Goal: Task Accomplishment & Management: Manage account settings

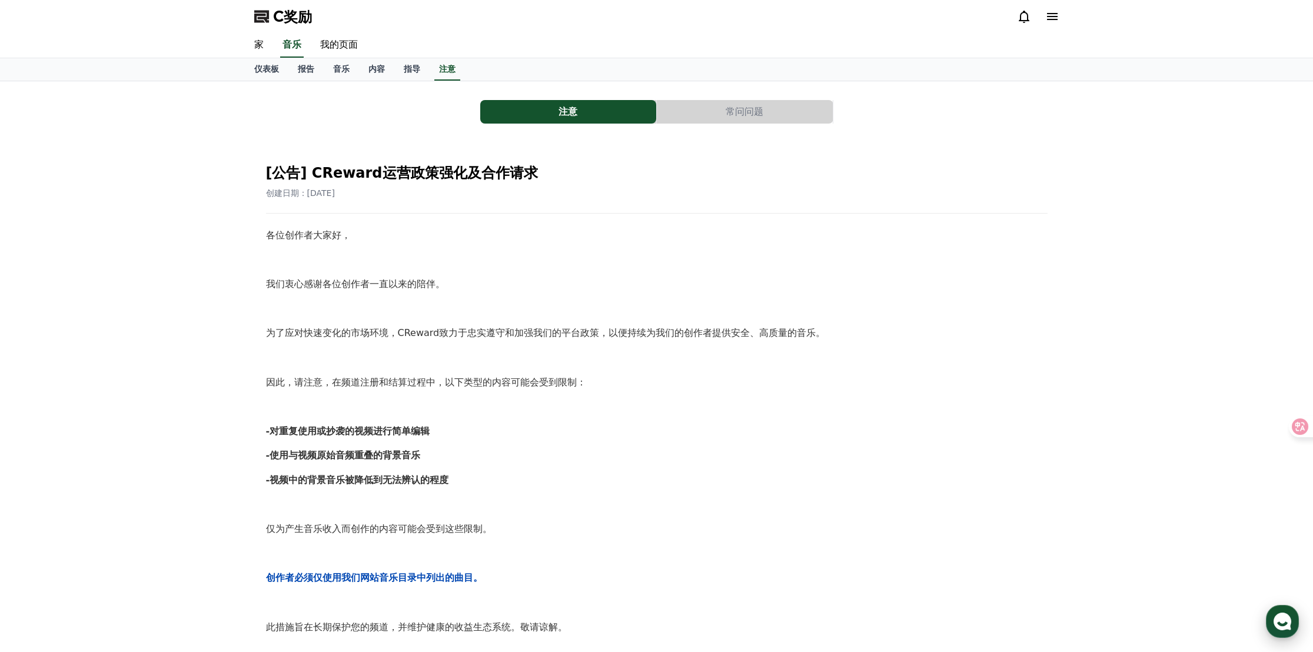
click at [1279, 615] on use "button" at bounding box center [1283, 622] width 18 height 18
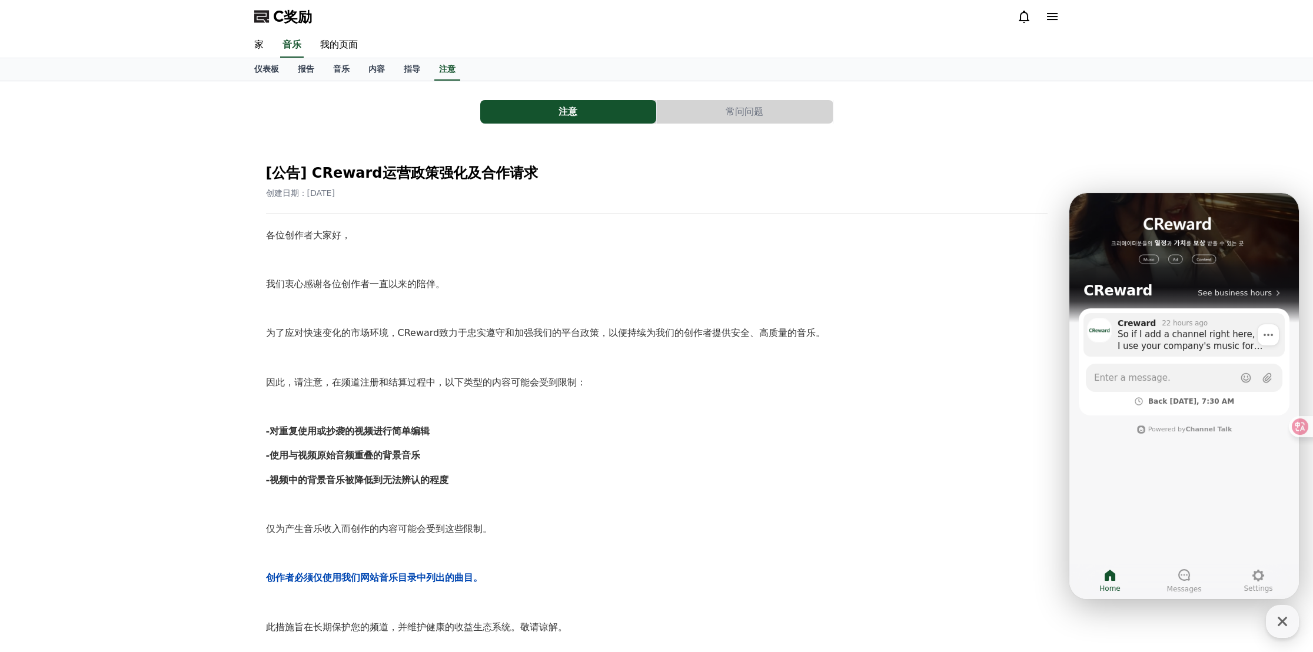
click at [1171, 342] on div "So if I add a channel right here, can I use your company's music for promotion?" at bounding box center [1197, 340] width 159 height 24
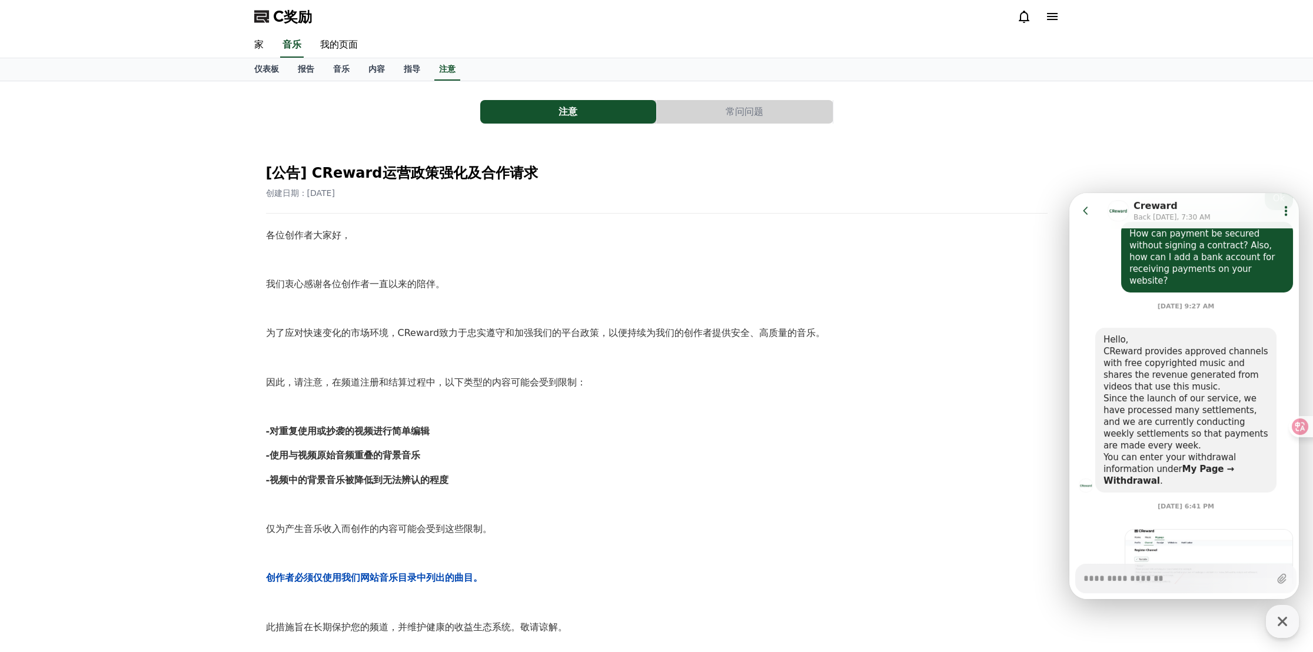
scroll to position [1452, 0]
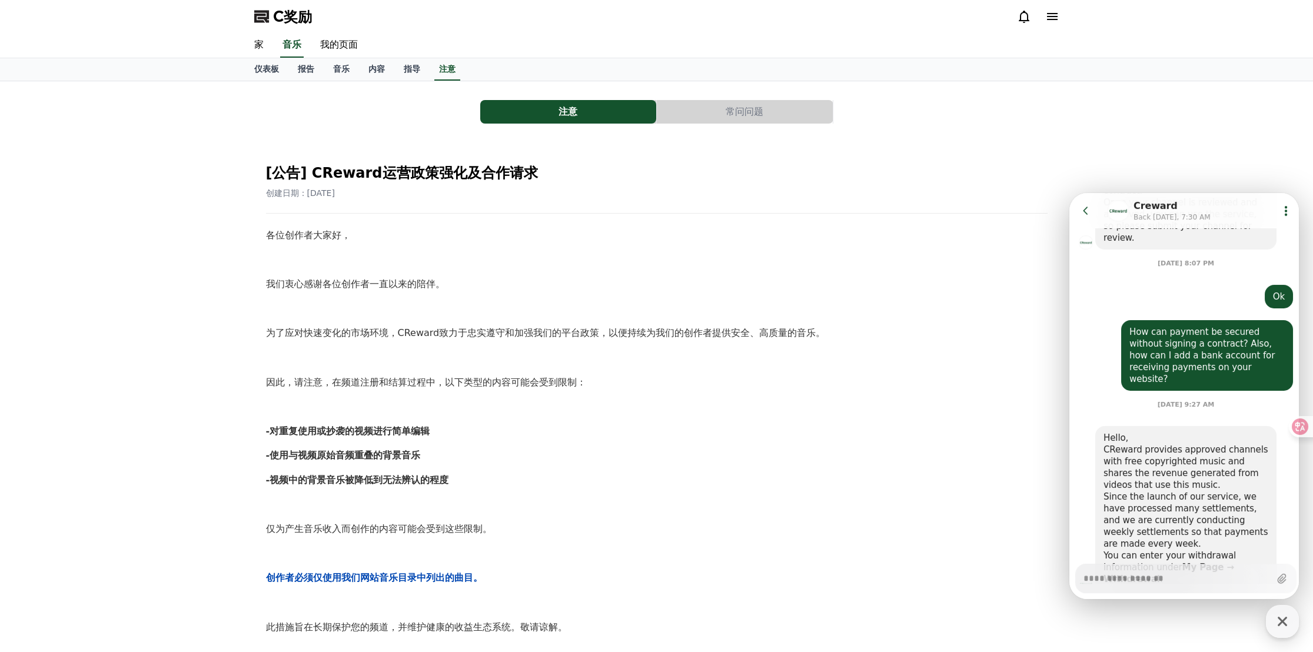
click at [205, 218] on div "注意 常问问题 [公告] CReward运营政策强化及合作请求 创建日期：[DATE] 各位创作者大家好， 我们衷心感谢各位创作者一直以来的陪伴。 为了应对快…" at bounding box center [656, 508] width 1313 height 854
click at [1282, 623] on icon "button" at bounding box center [1282, 621] width 21 height 21
type textarea "*"
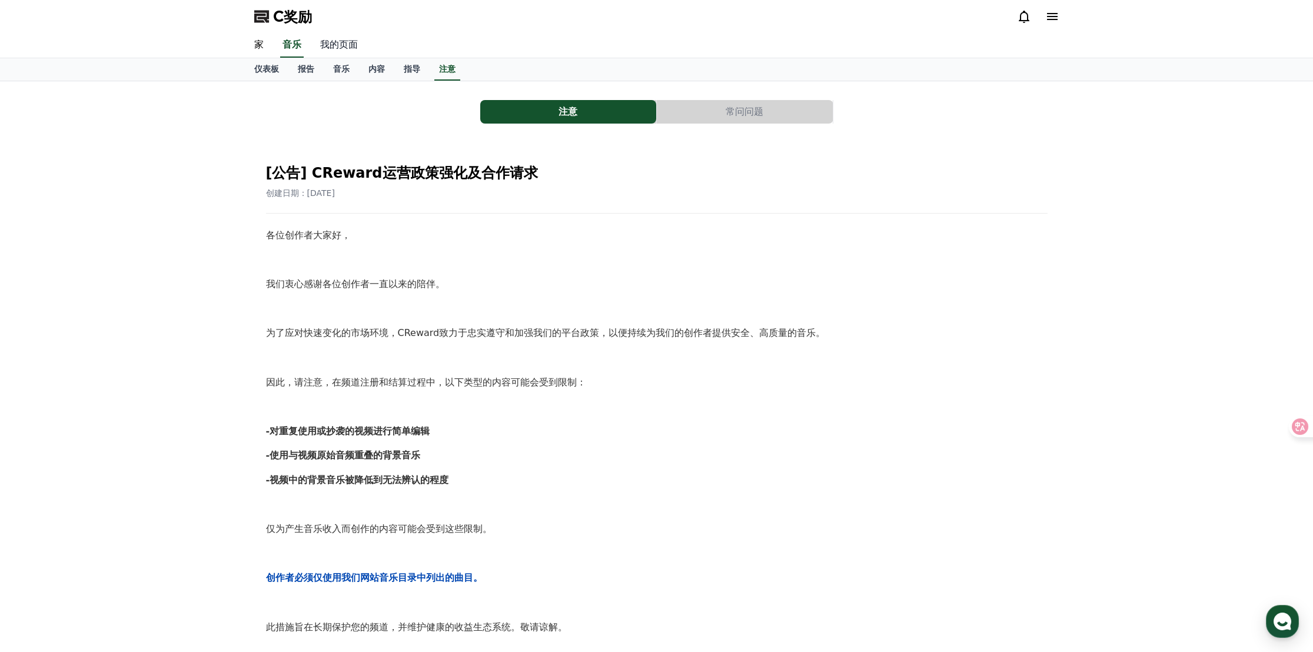
click at [342, 42] on font "我的页面" at bounding box center [339, 44] width 38 height 11
select select "**********"
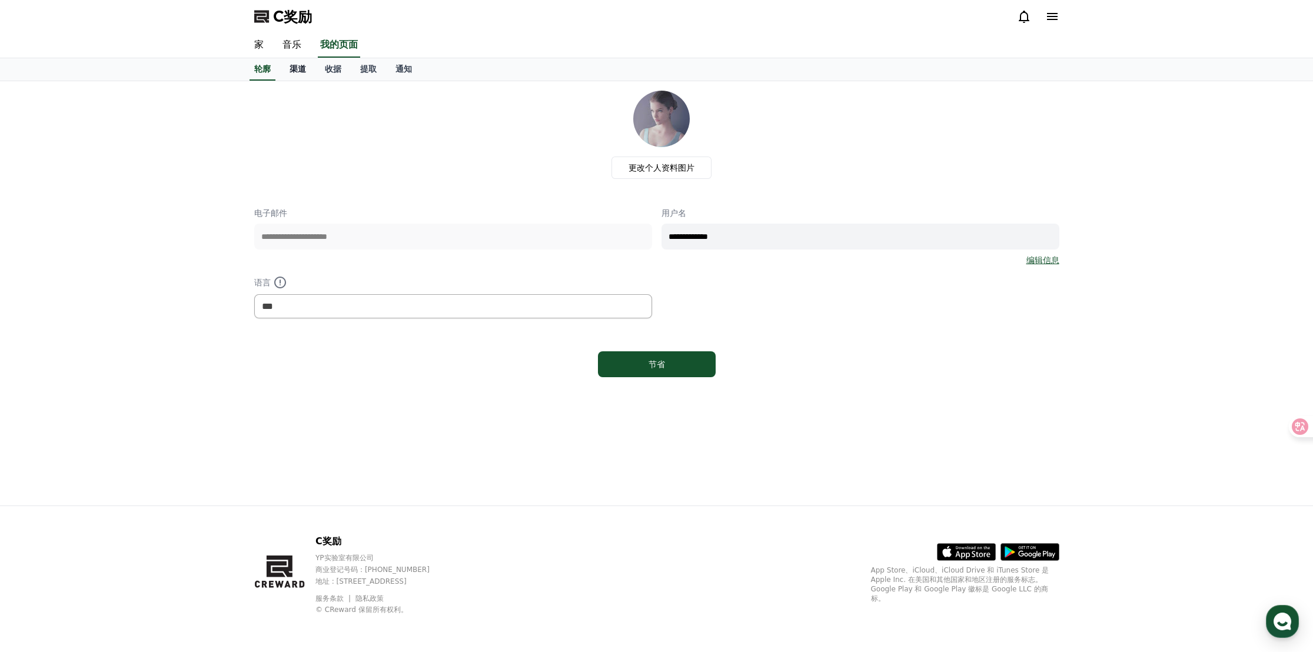
click at [306, 69] on link "渠道" at bounding box center [297, 69] width 35 height 22
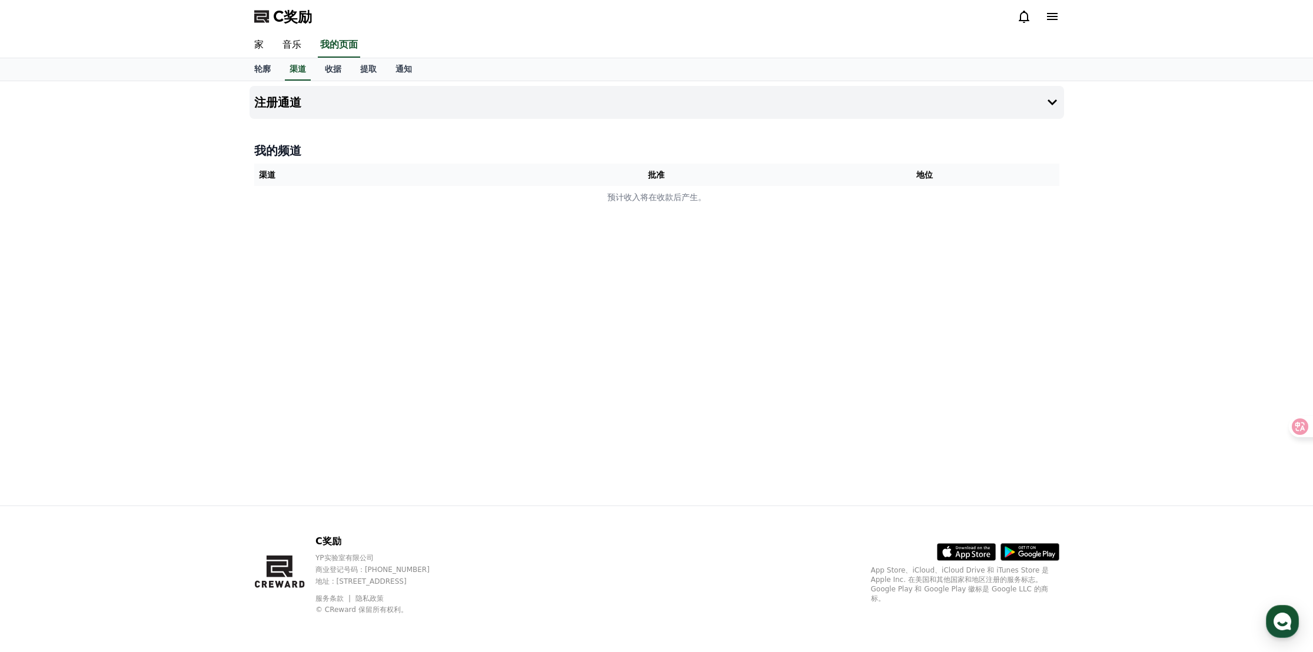
click at [304, 415] on div "注册通道 我的频道 渠道 批准 地位 预计收入将在收款后产生。" at bounding box center [657, 293] width 824 height 424
